Goal: Information Seeking & Learning: Learn about a topic

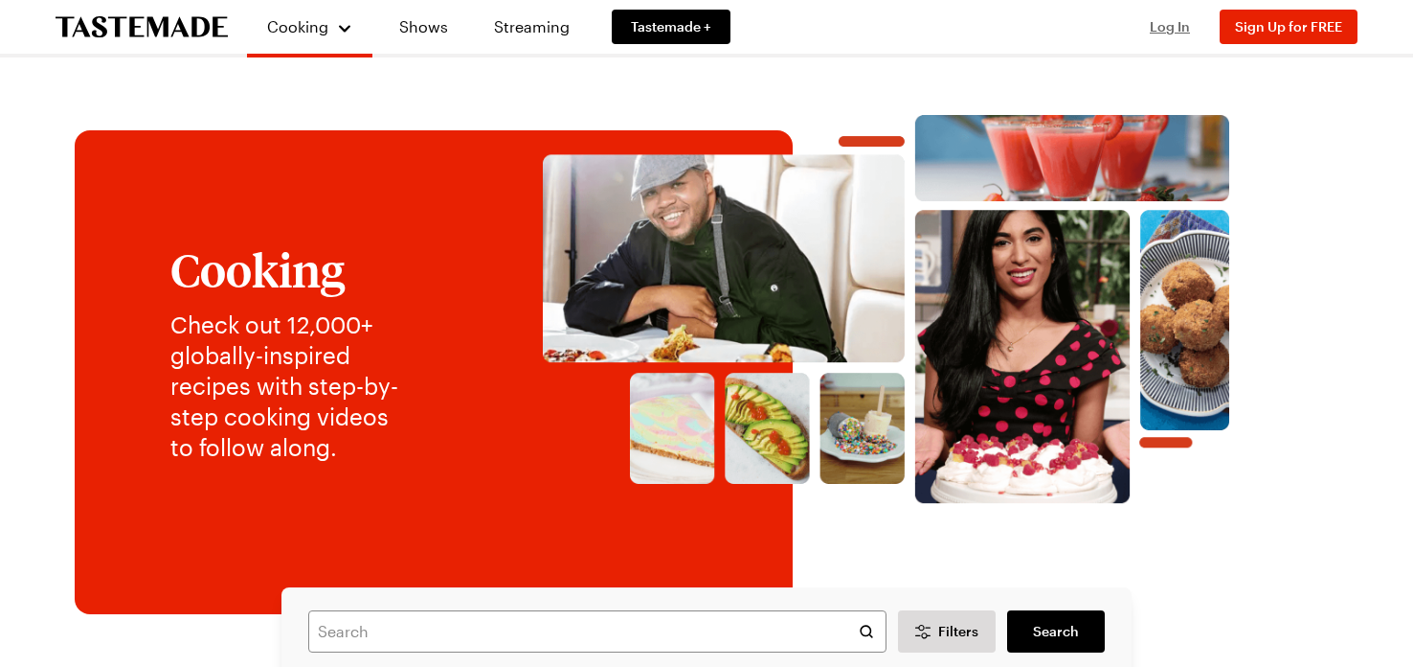
click at [1174, 26] on span "Log In" at bounding box center [1170, 26] width 40 height 16
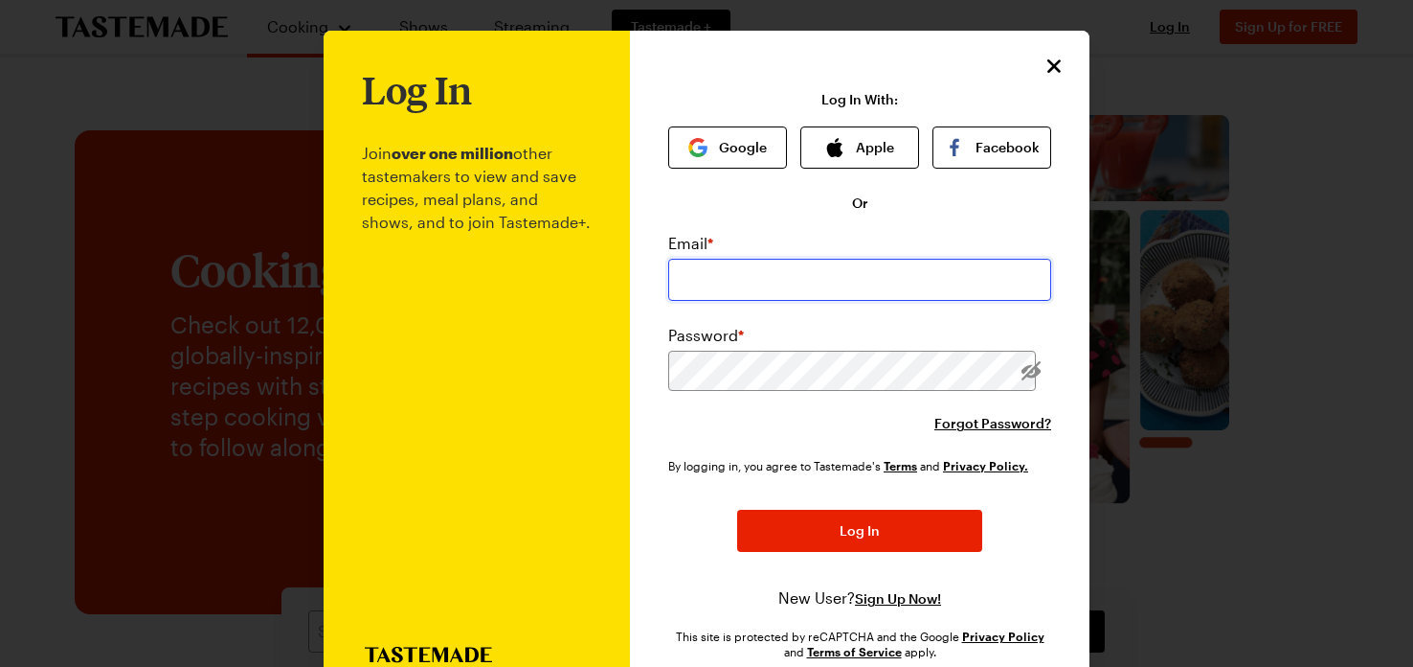
click at [908, 277] on input "email" at bounding box center [859, 280] width 383 height 42
type input "[EMAIL_ADDRESS][DOMAIN_NAME]"
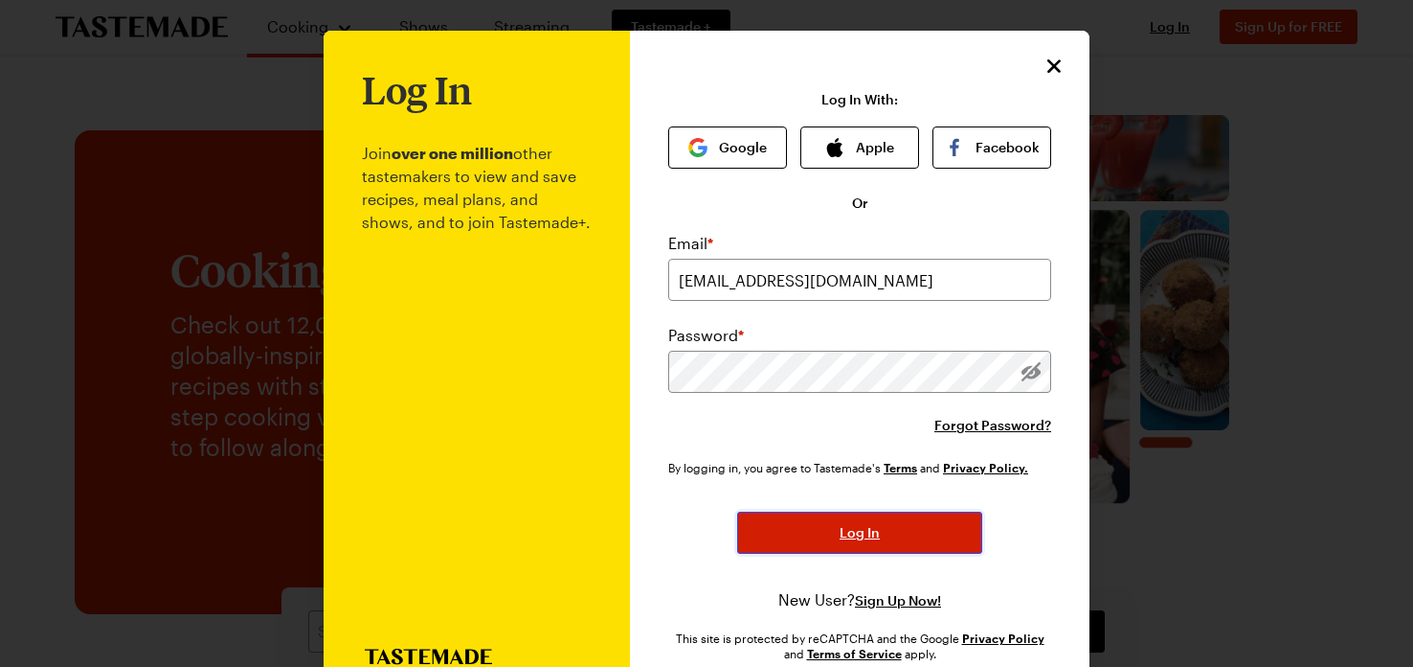
click at [877, 538] on span "Log In" at bounding box center [860, 532] width 40 height 19
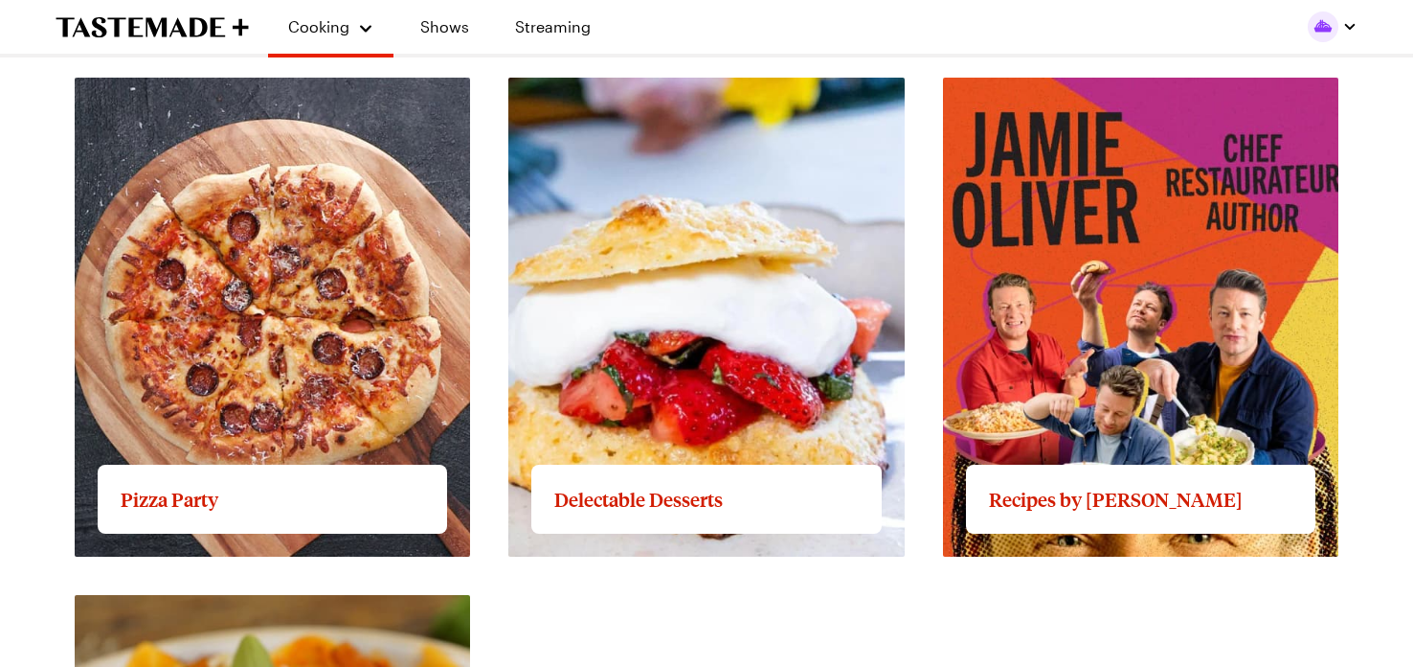
scroll to position [2962, 0]
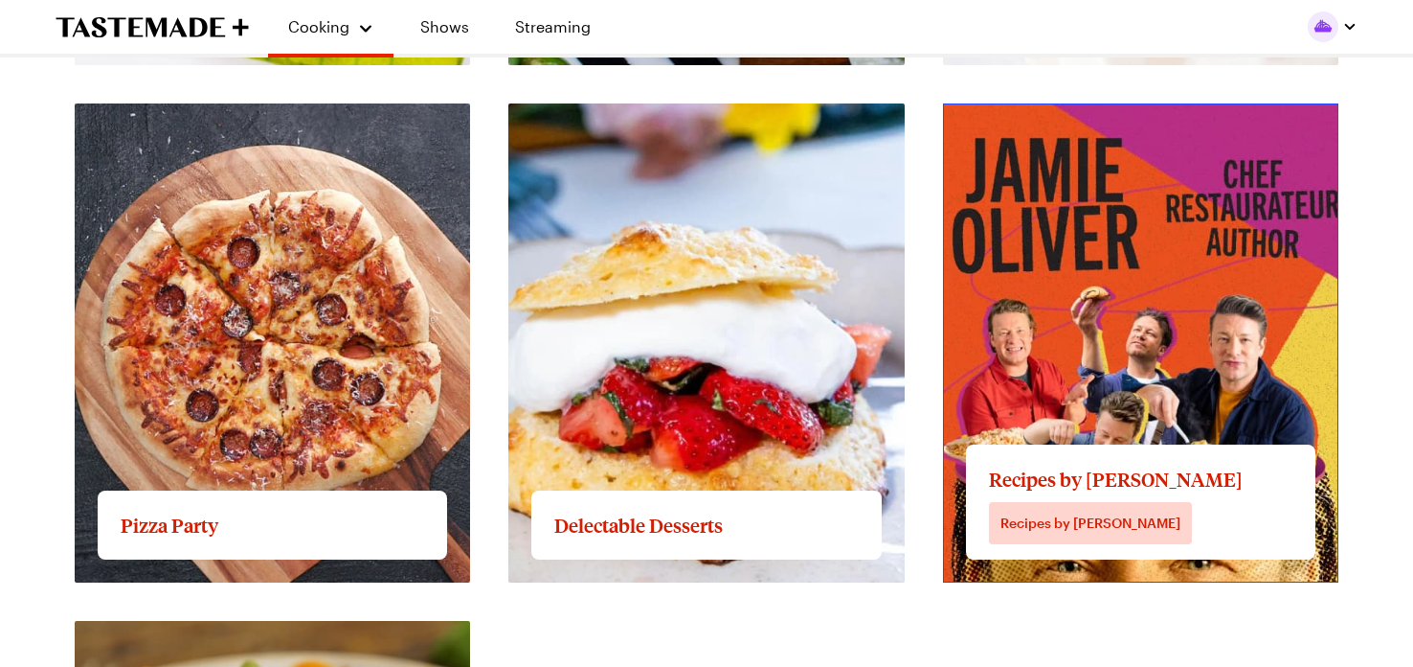
click at [1100, 124] on link "View full content for Recipes by [PERSON_NAME]" at bounding box center [1120, 114] width 354 height 18
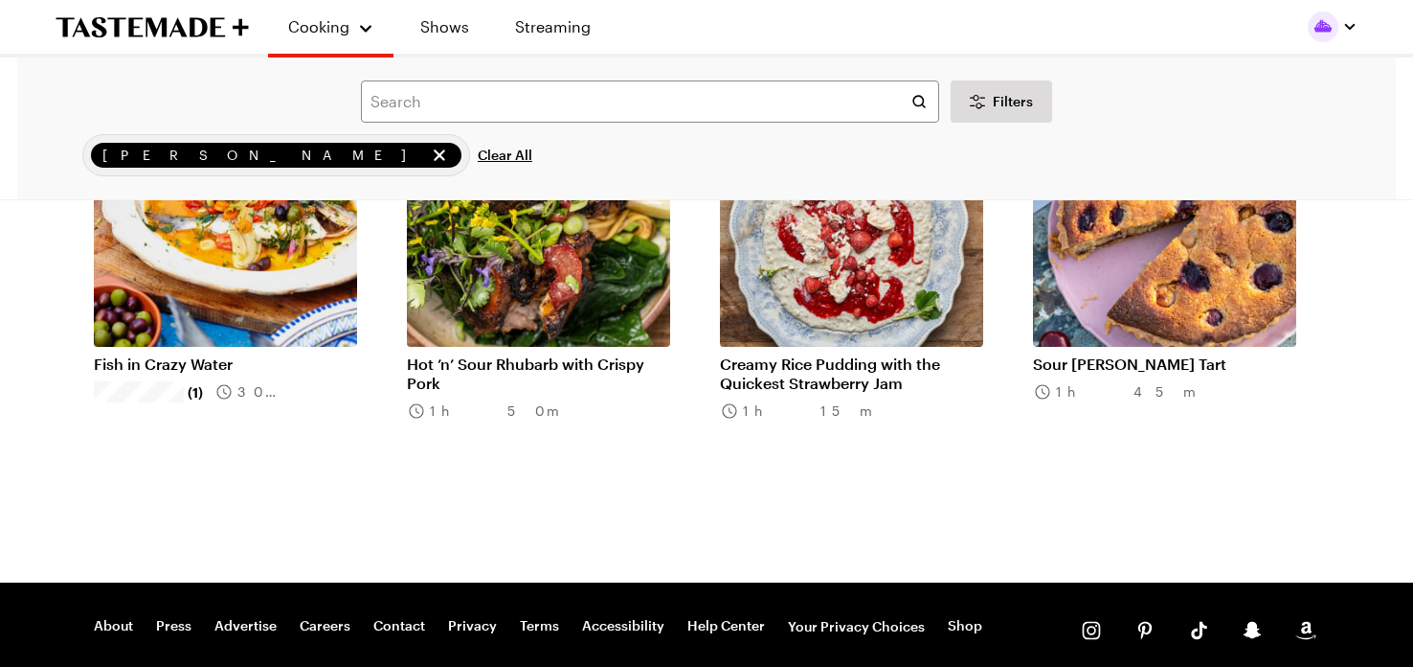
scroll to position [2401, 0]
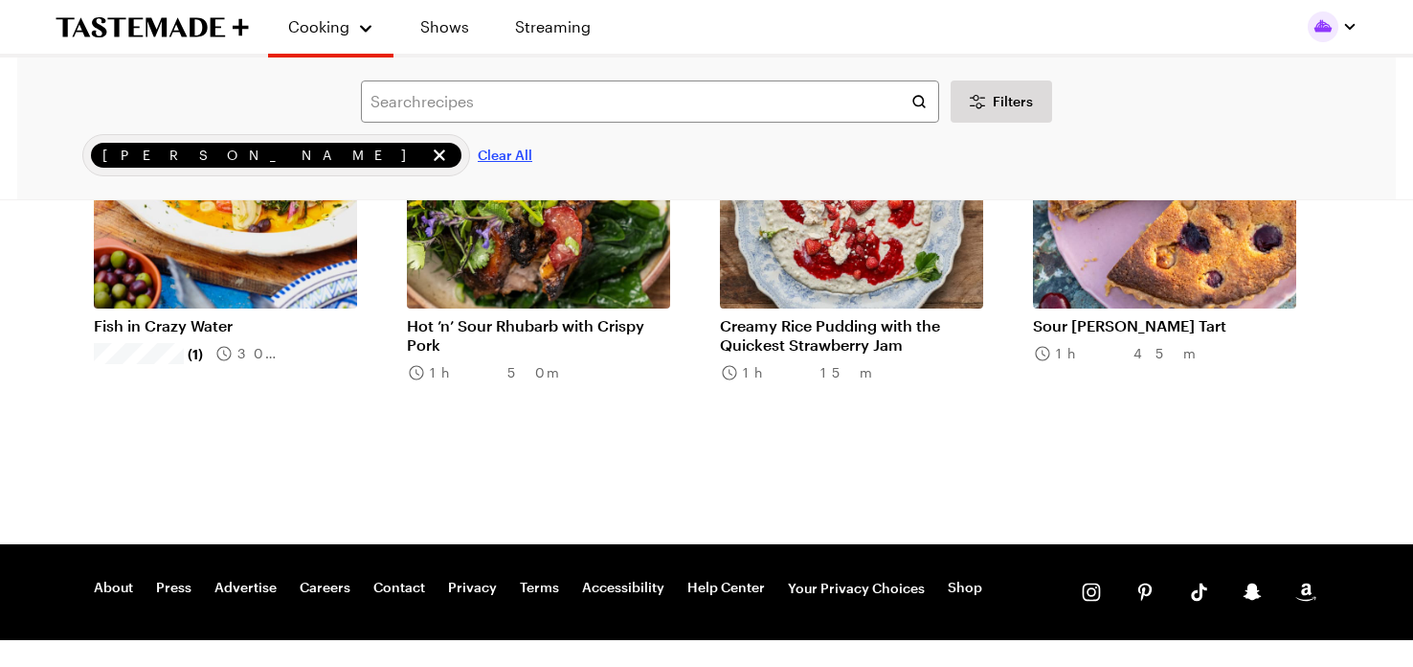
click at [478, 156] on span "Clear All" at bounding box center [505, 155] width 55 height 19
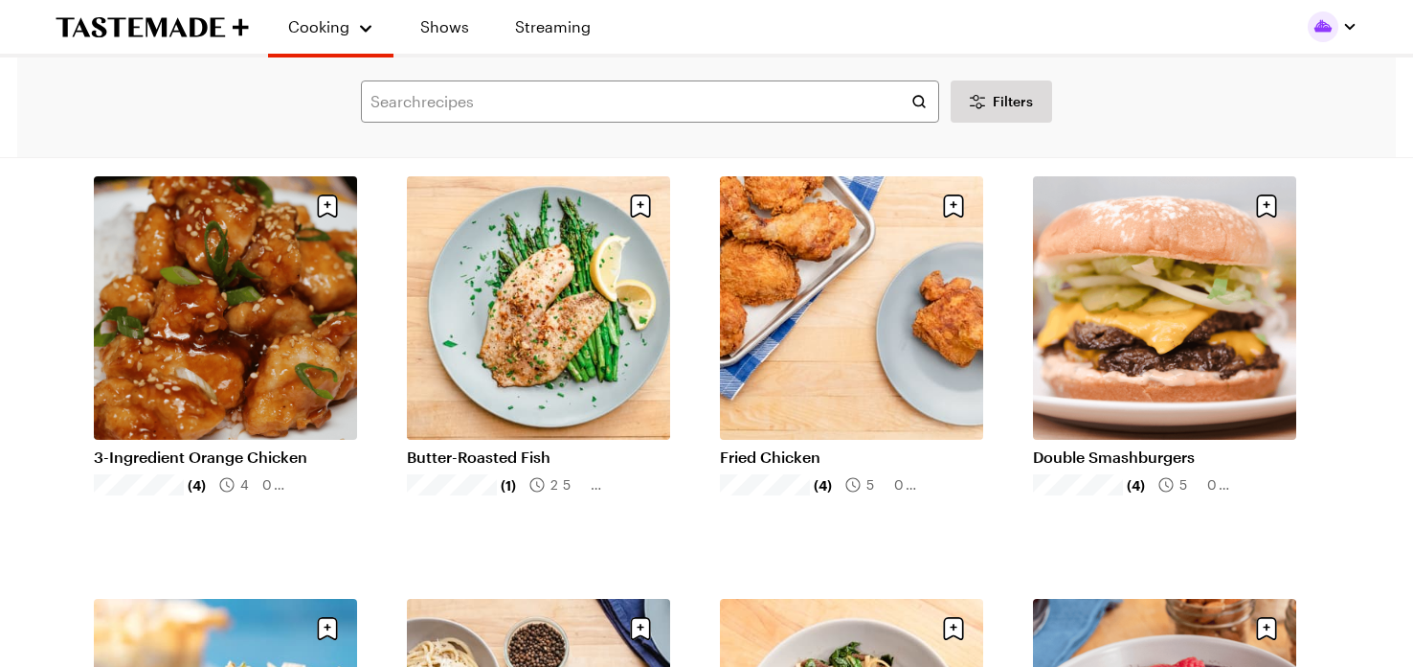
scroll to position [1837, 0]
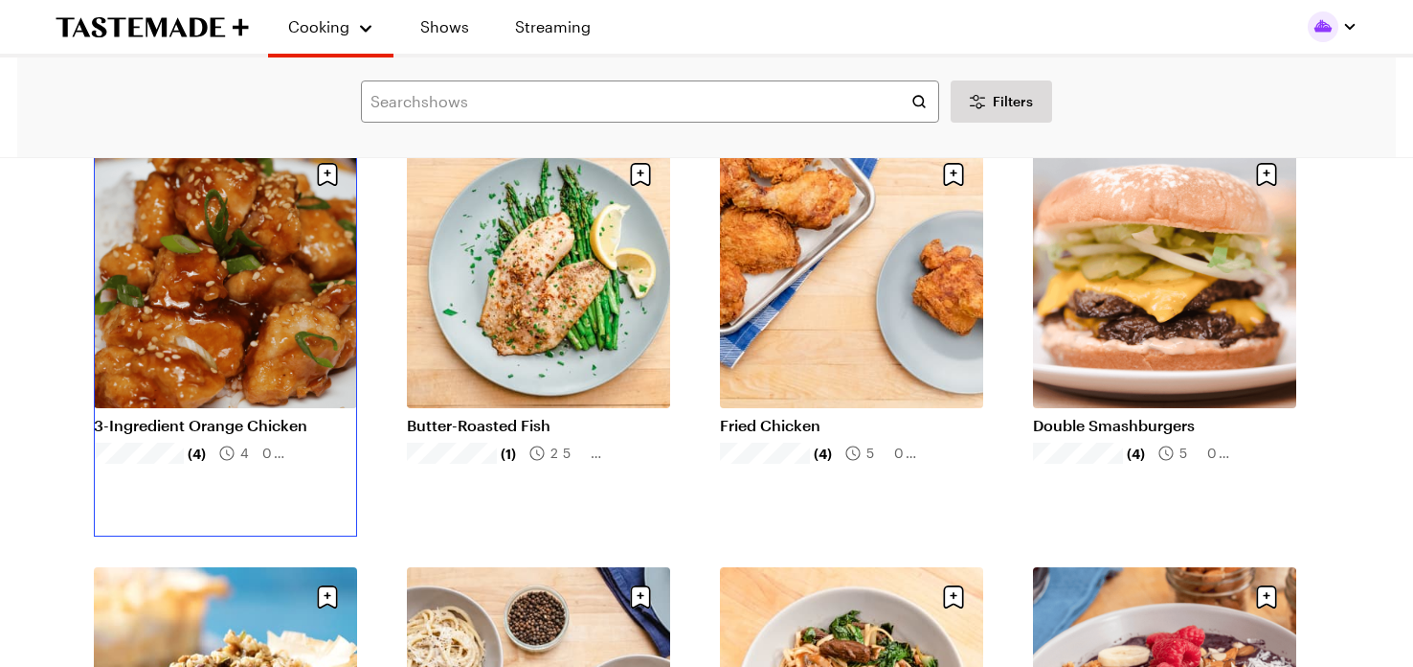
click at [194, 416] on link "3-Ingredient Orange Chicken" at bounding box center [225, 425] width 263 height 19
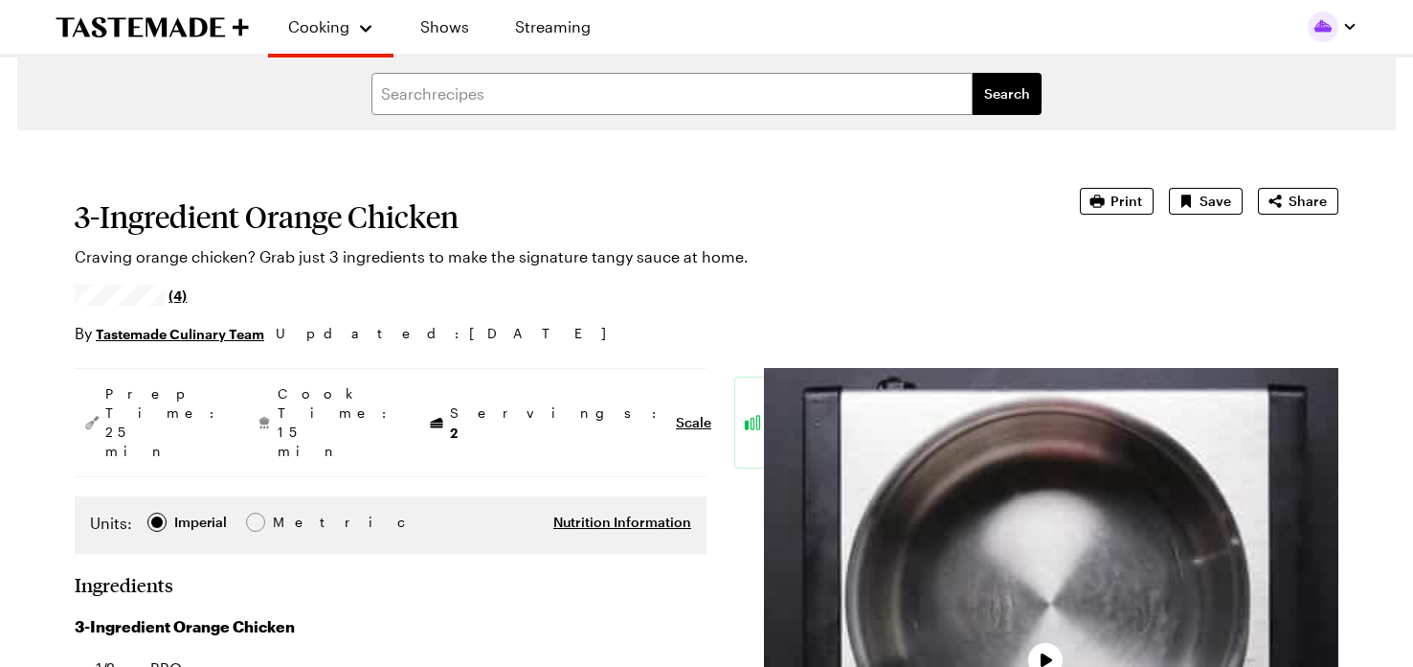
type textarea "x"
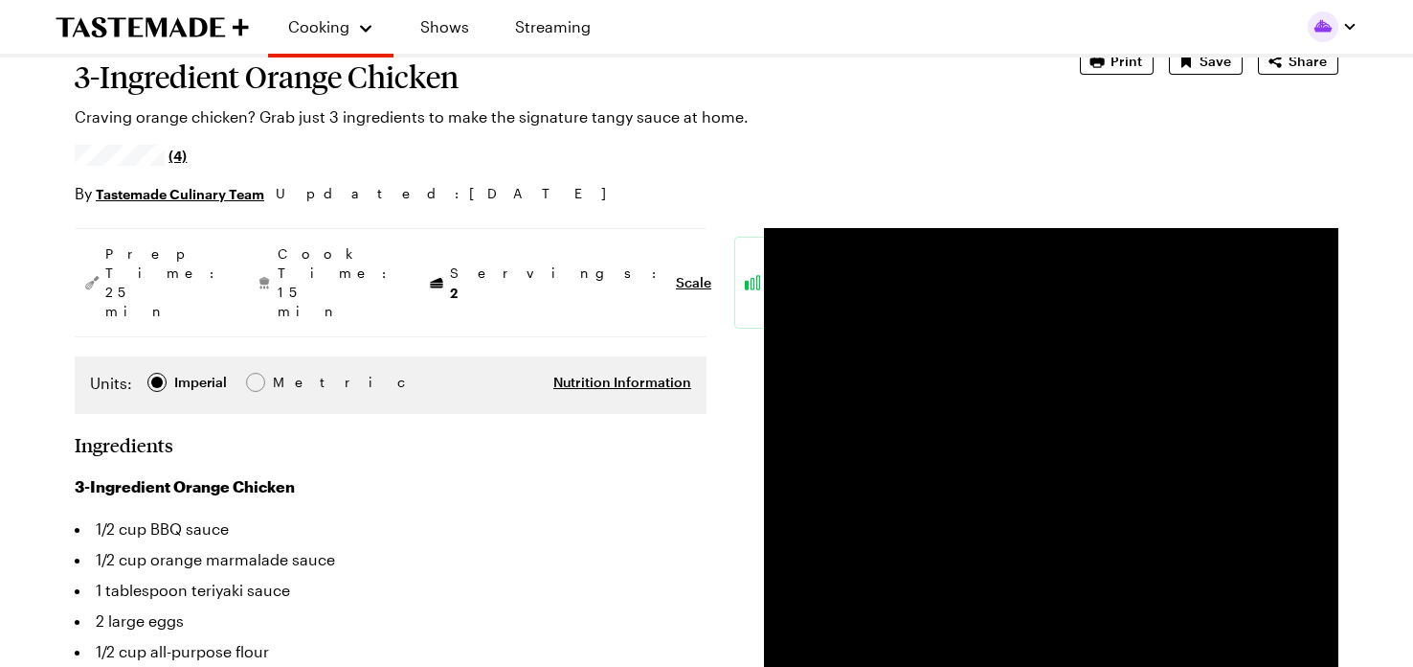
scroll to position [152, 0]
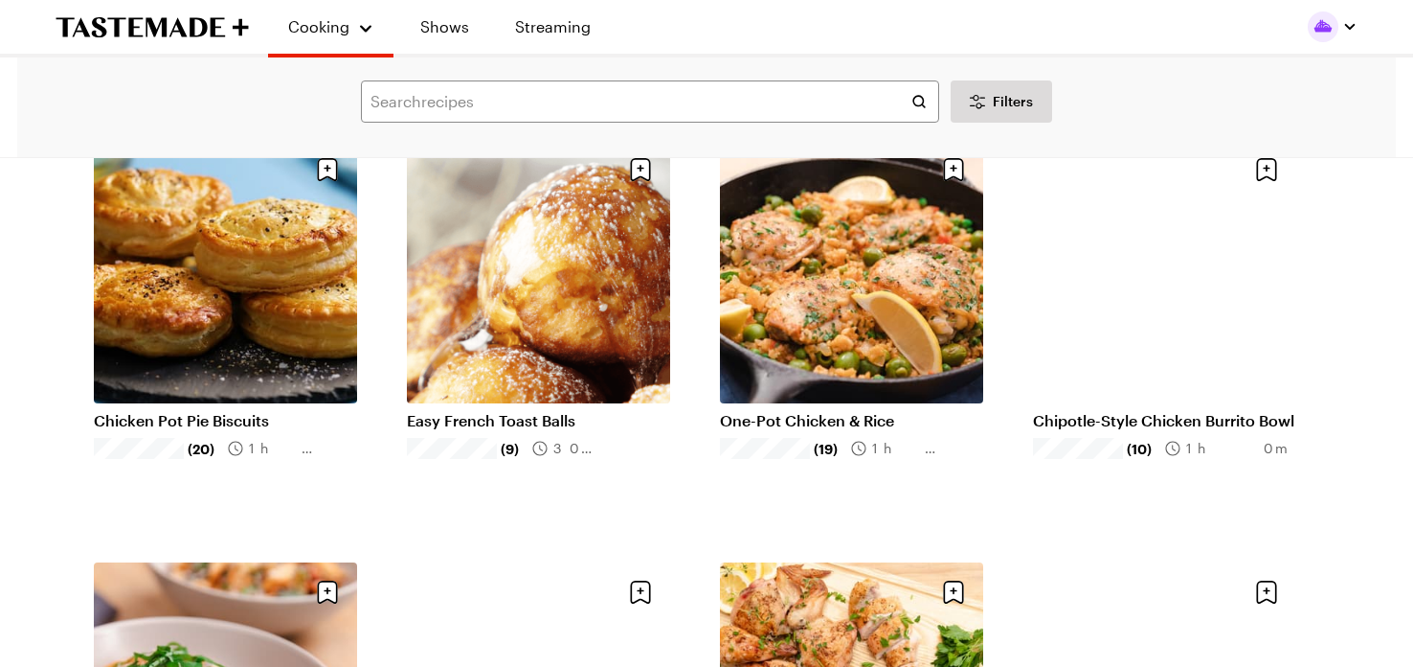
scroll to position [1837, 0]
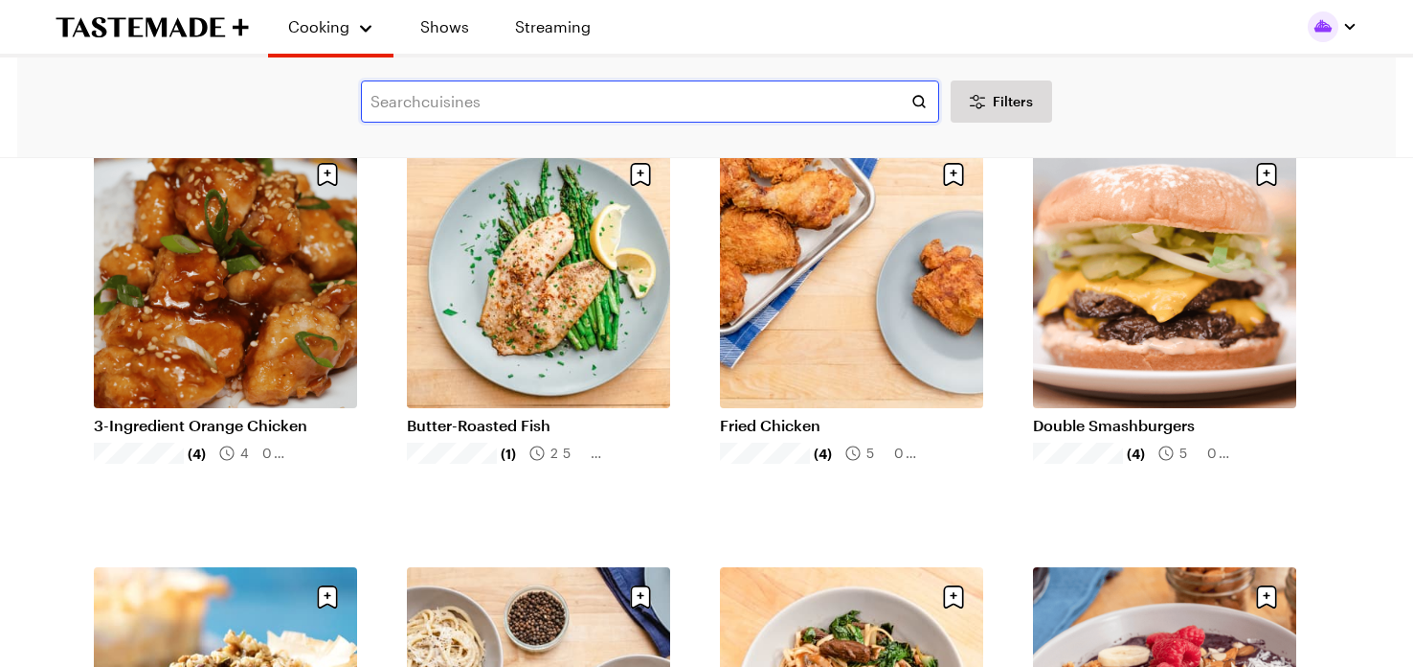
click at [533, 101] on input "text" at bounding box center [650, 101] width 578 height 42
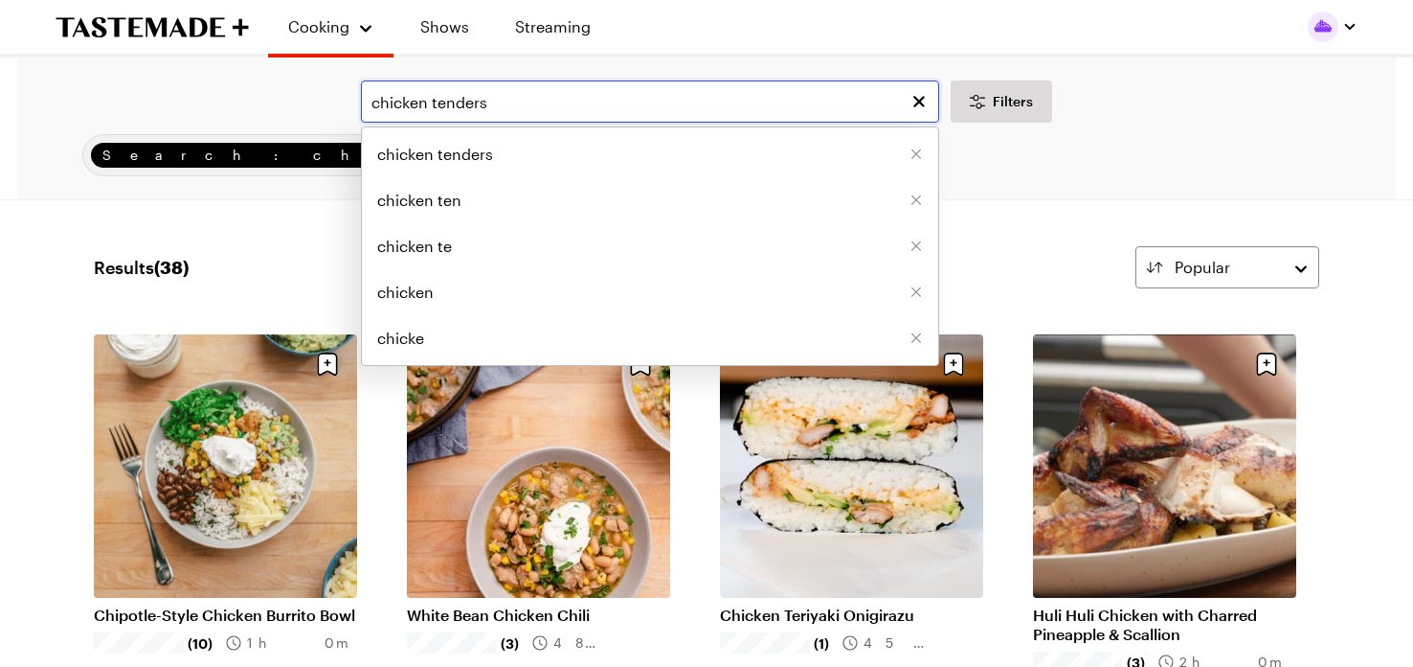
type input "chicken tenders"
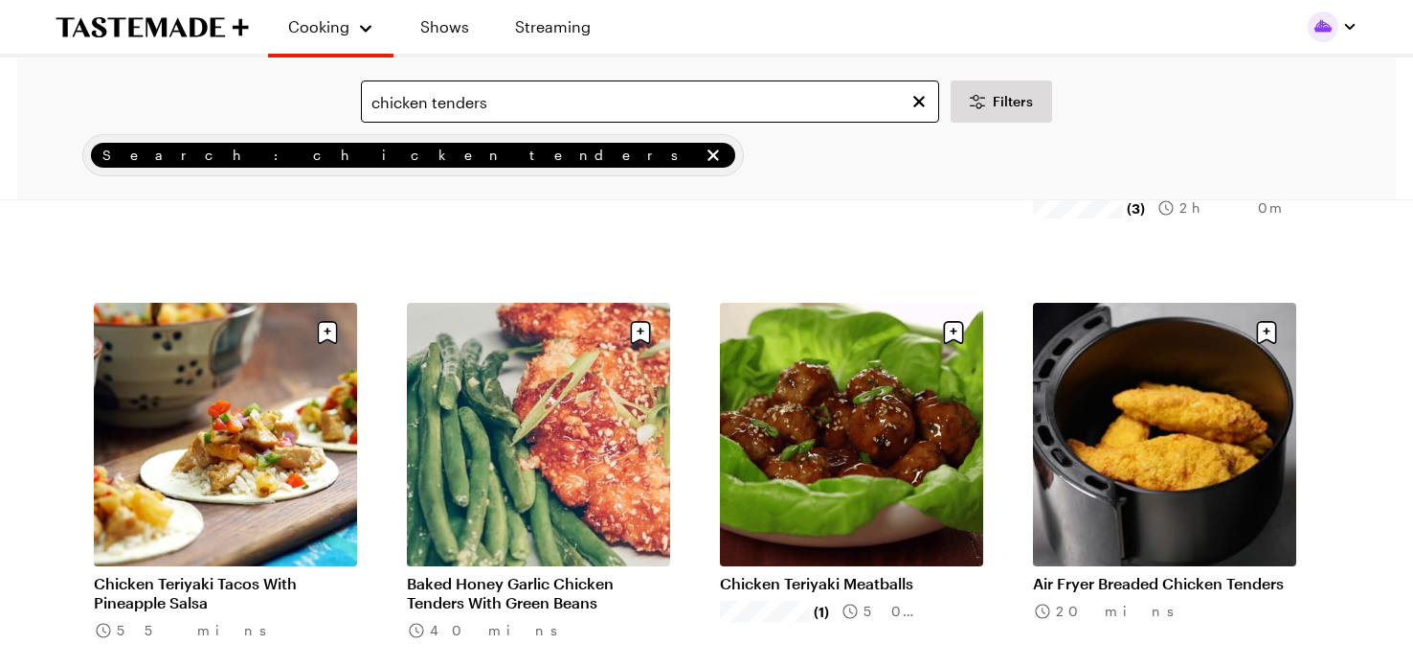
scroll to position [459, 0]
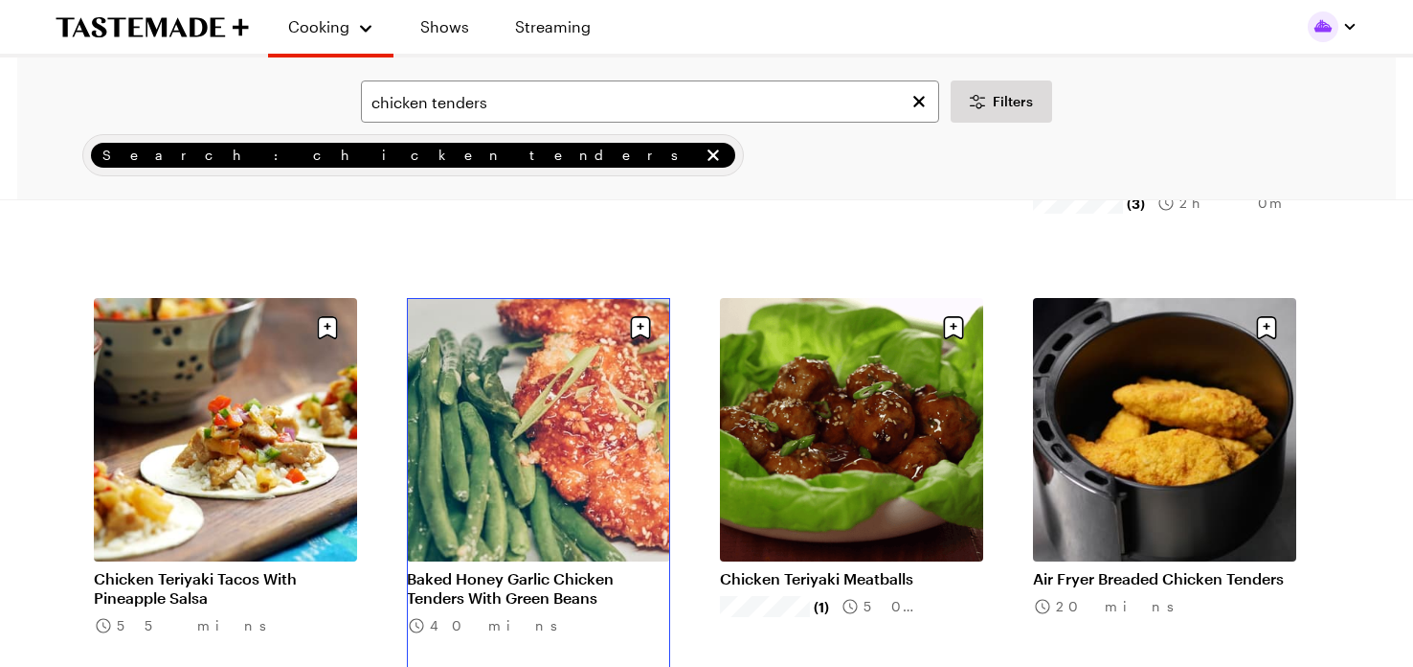
click at [595, 569] on link "Baked Honey Garlic Chicken Tenders With Green Beans" at bounding box center [538, 588] width 263 height 38
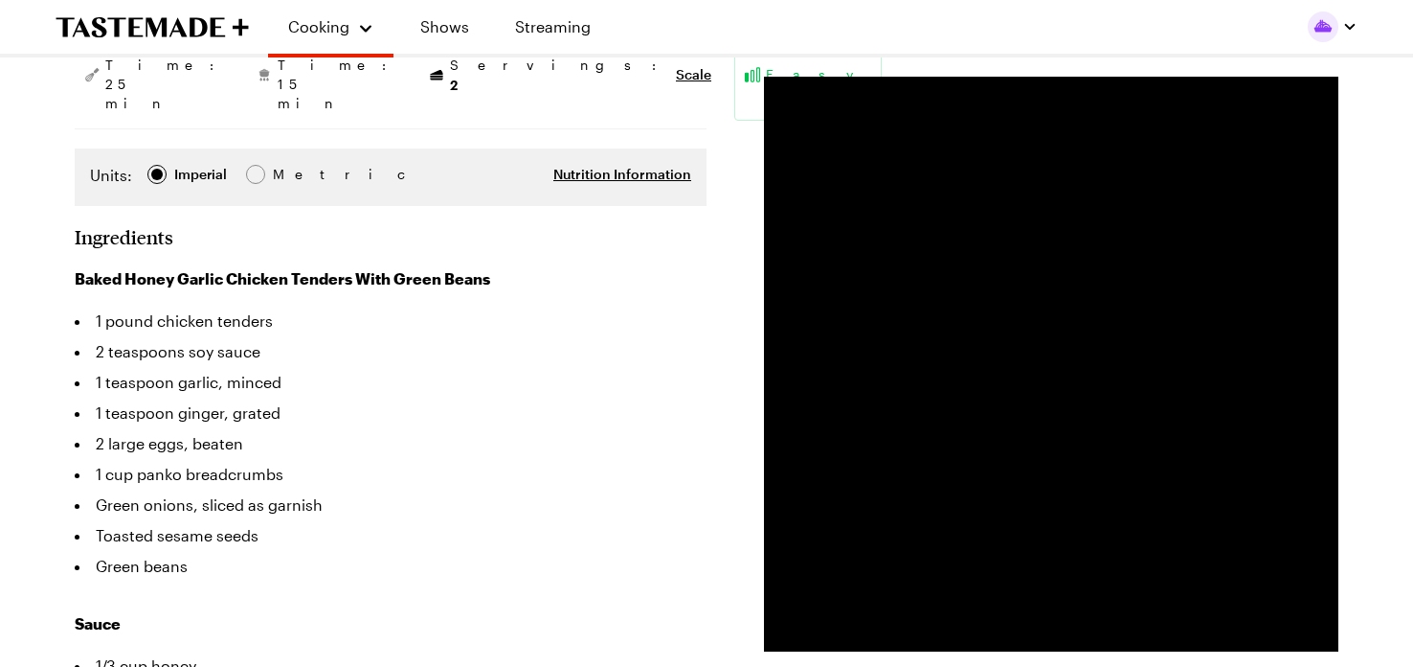
scroll to position [344, 0]
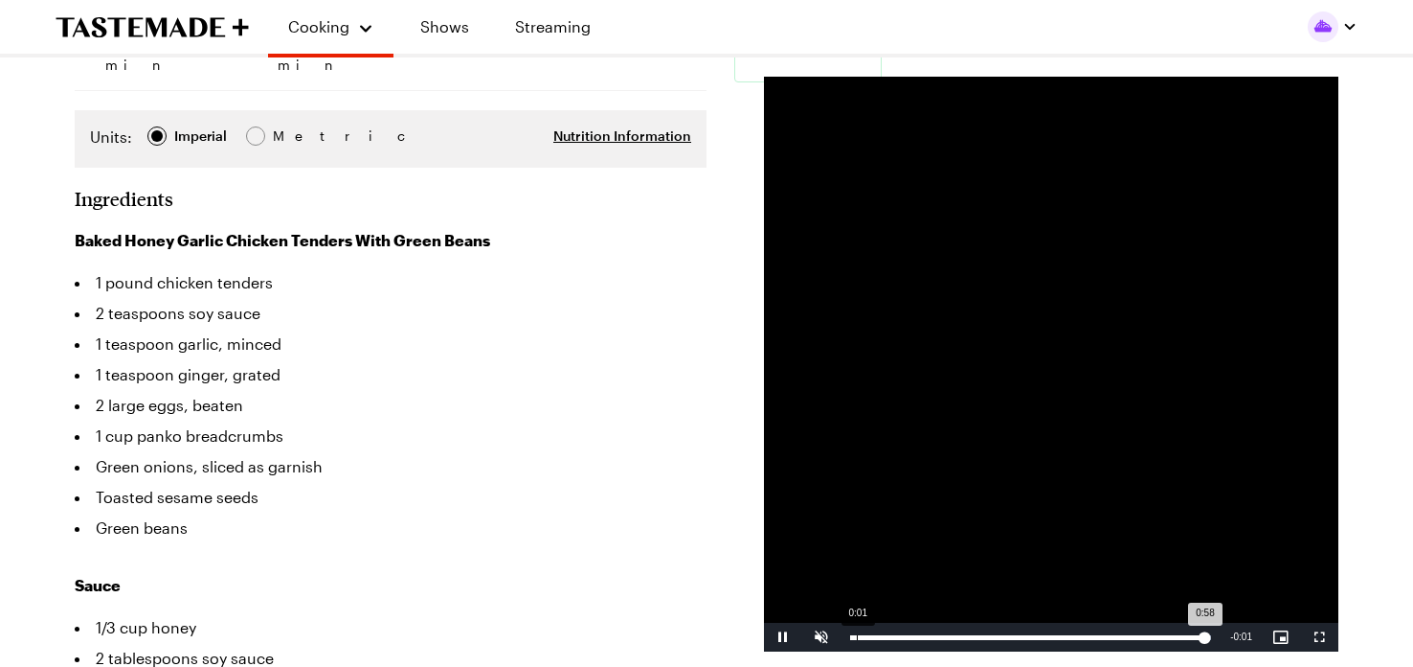
click at [857, 636] on div "0:01" at bounding box center [857, 637] width 1 height 5
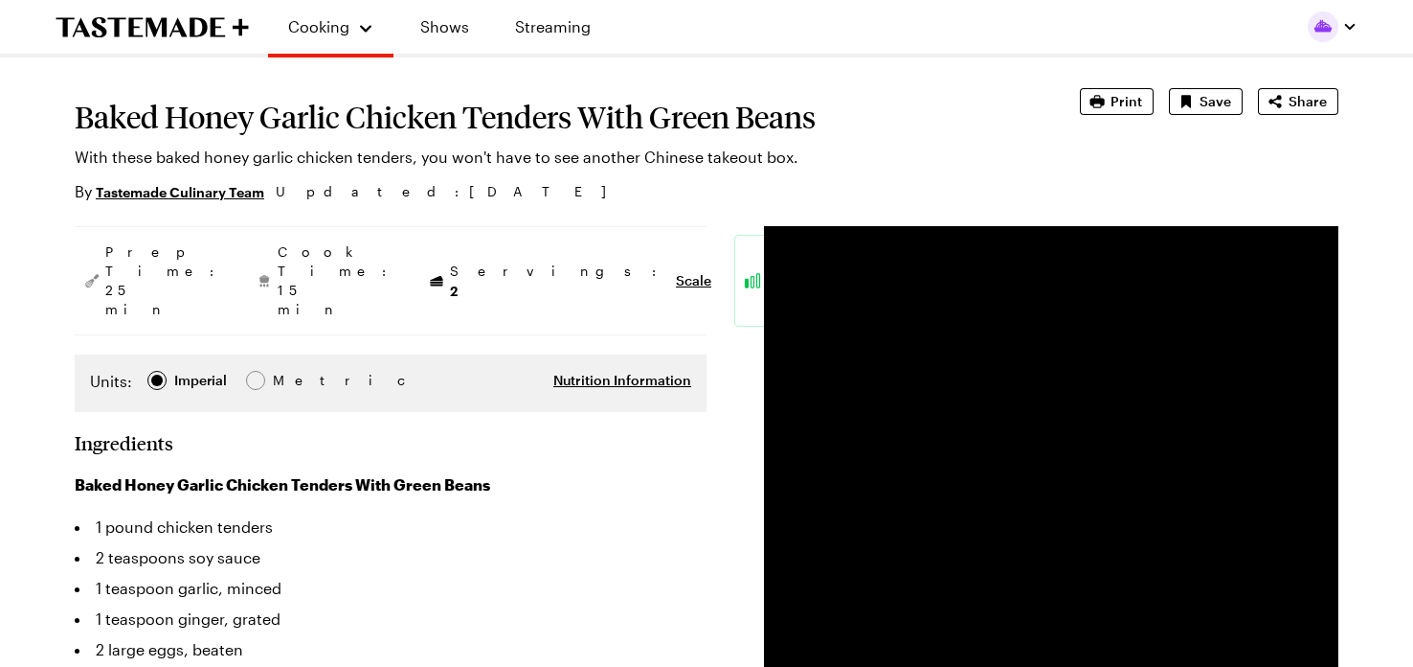
scroll to position [20, 0]
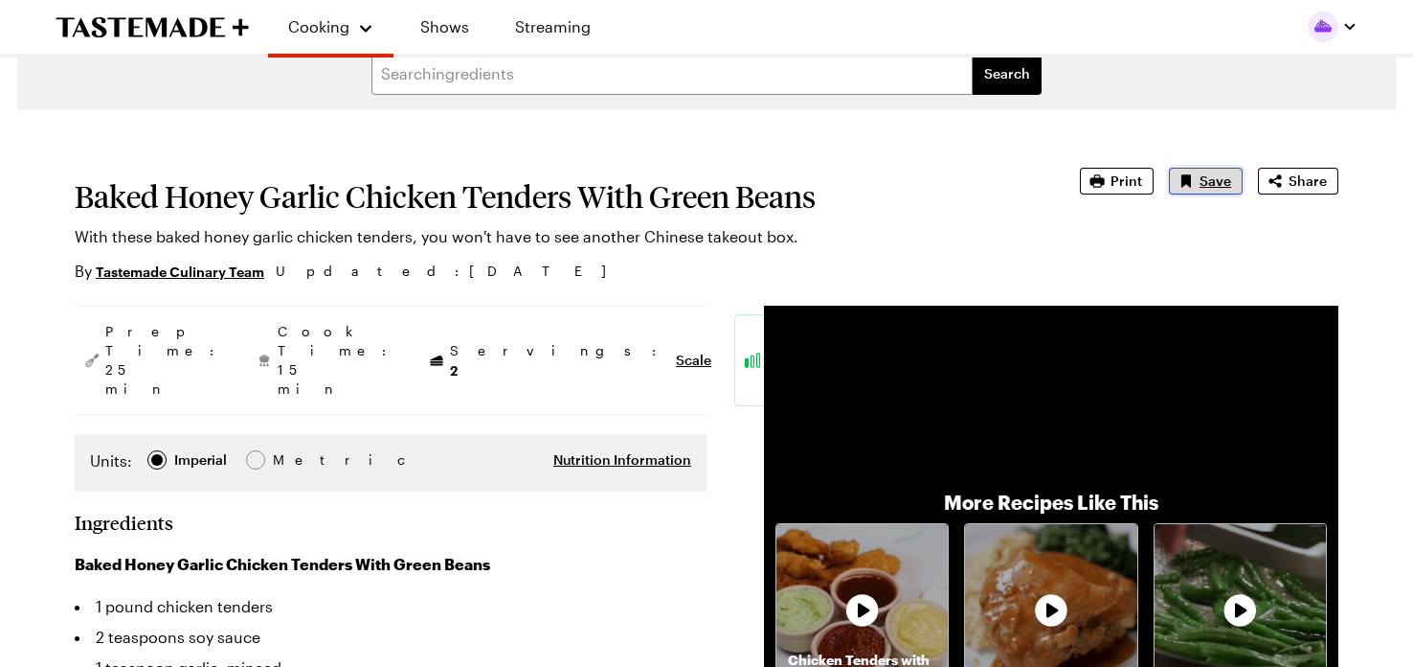
click at [1230, 181] on span "Save" at bounding box center [1216, 180] width 32 height 19
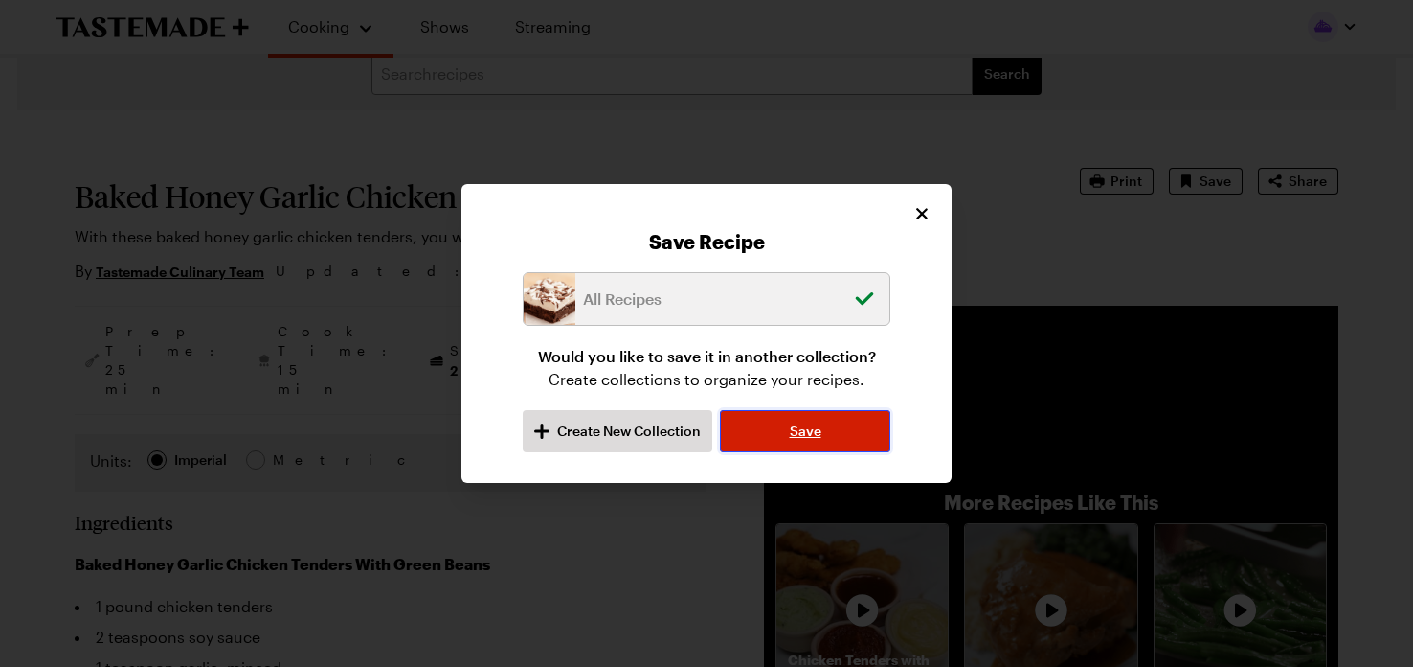
click at [792, 426] on span "Save" at bounding box center [806, 430] width 32 height 19
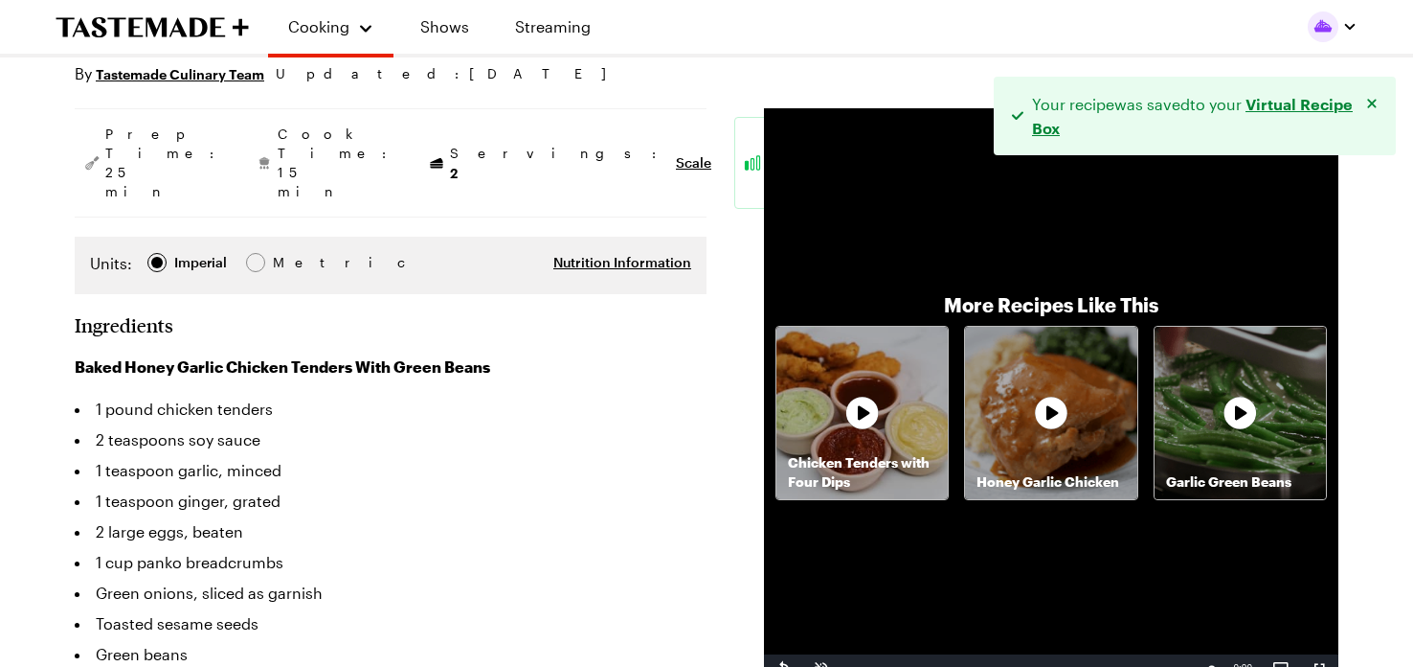
scroll to position [222, 0]
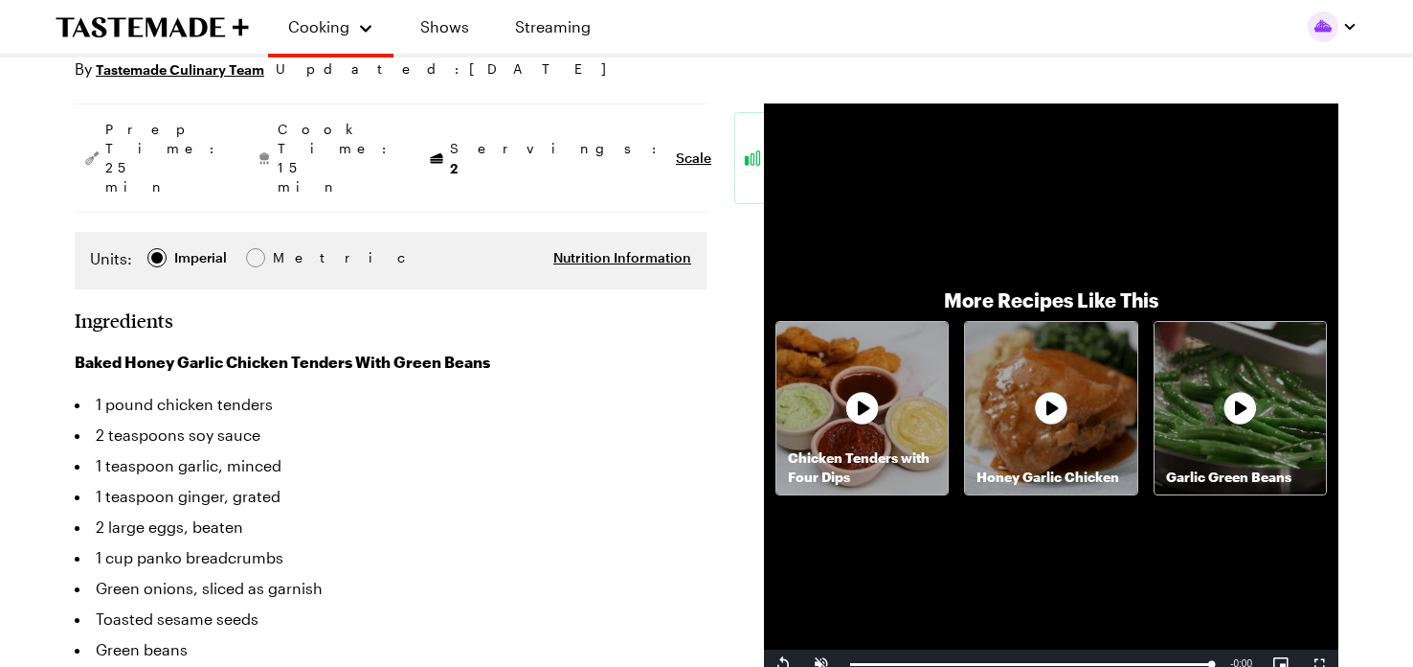
click at [870, 409] on icon at bounding box center [863, 408] width 38 height 38
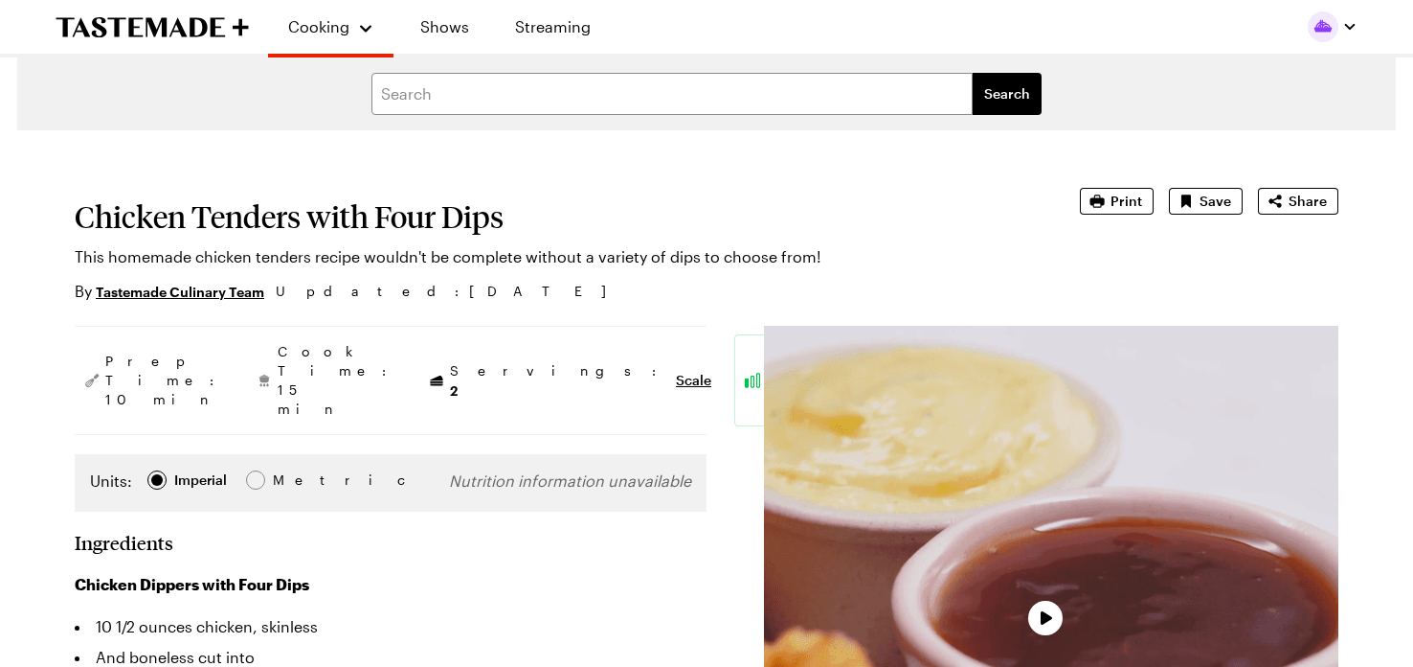
type textarea "x"
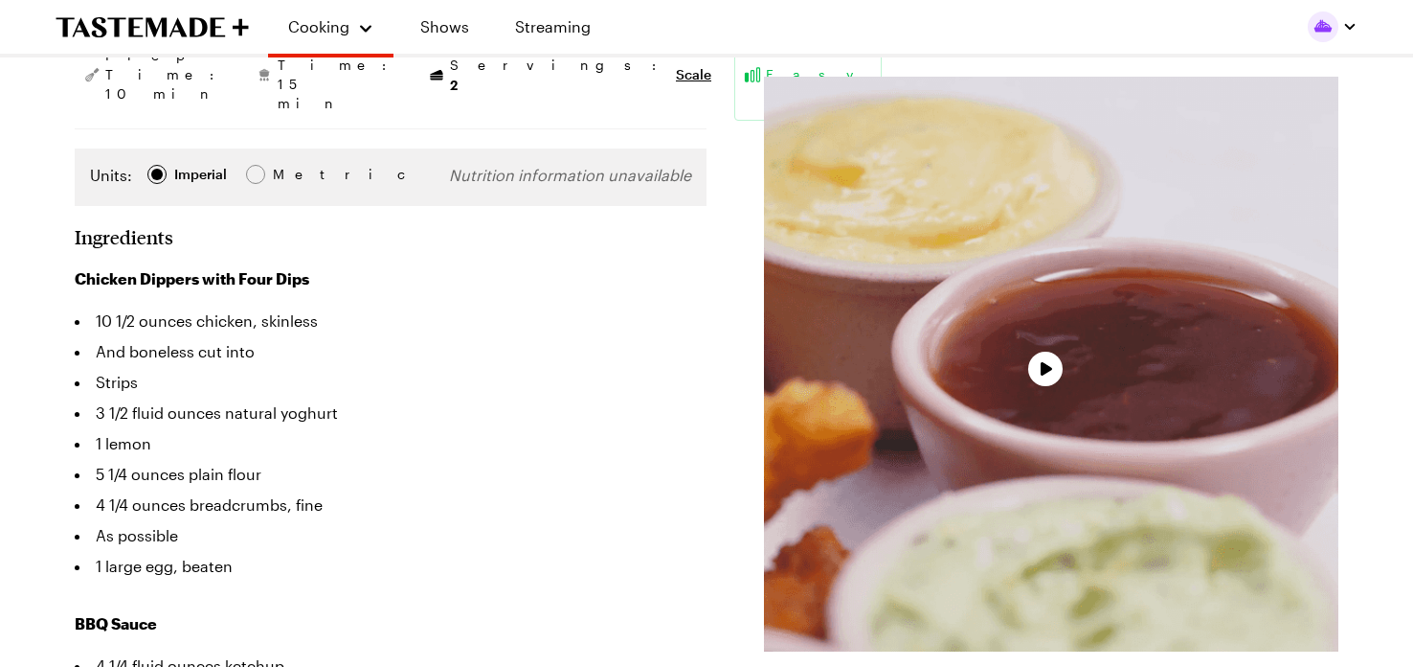
scroll to position [325, 0]
